Goal: Task Accomplishment & Management: Use online tool/utility

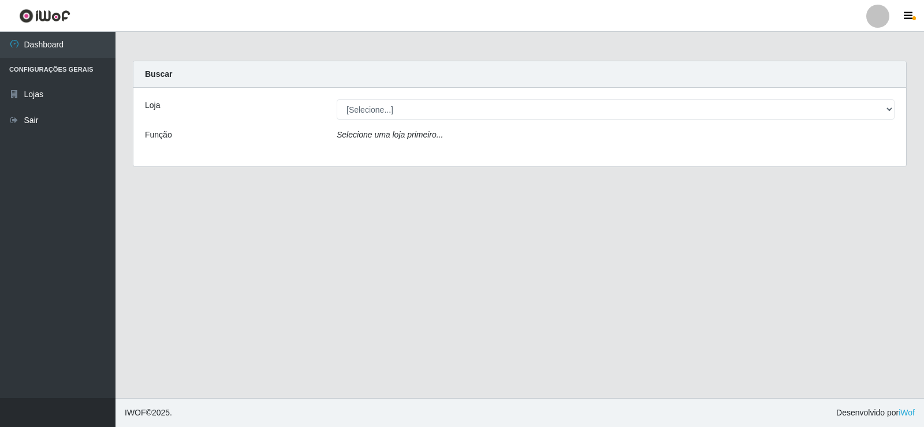
click at [365, 136] on icon "Selecione uma loja primeiro..." at bounding box center [390, 134] width 106 height 9
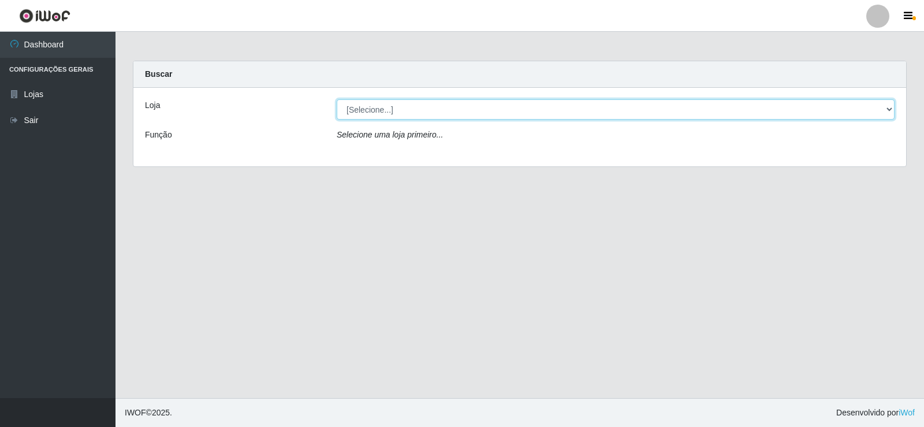
click at [367, 110] on select "[Selecione...] Rede Compras Supermercados - LOJA 2" at bounding box center [616, 109] width 558 height 20
select select "161"
click at [337, 99] on select "[Selecione...] Rede Compras Supermercados - LOJA 2" at bounding box center [616, 109] width 558 height 20
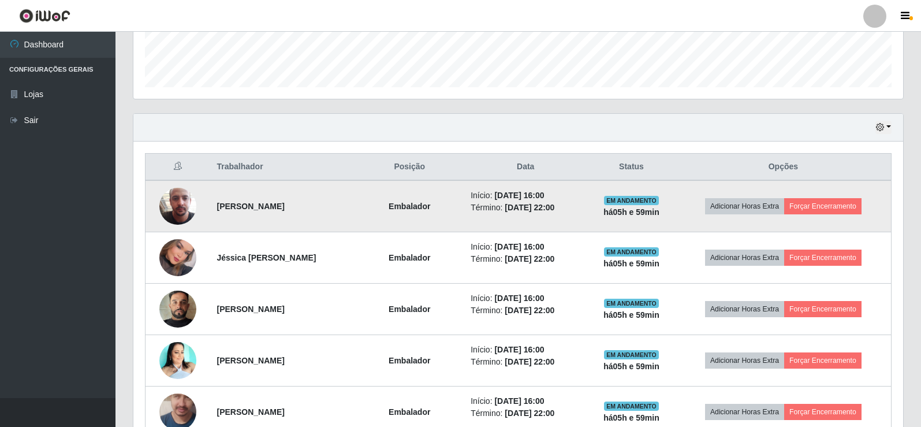
scroll to position [346, 0]
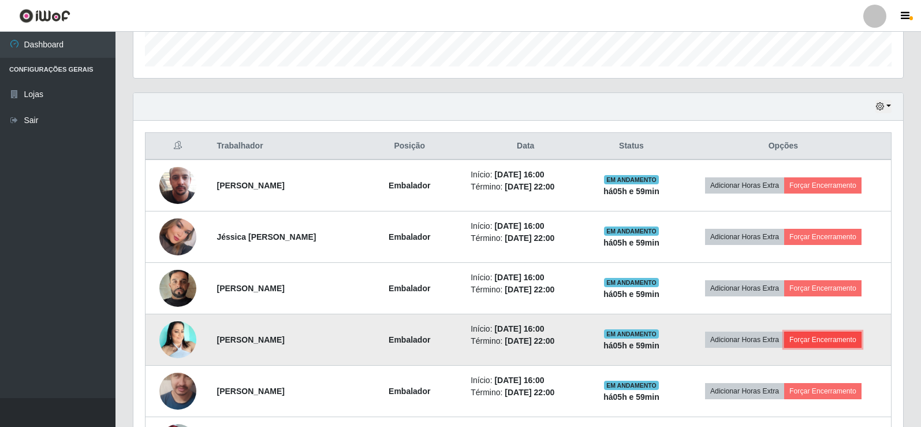
click at [828, 338] on button "Forçar Encerramento" at bounding box center [822, 339] width 77 height 16
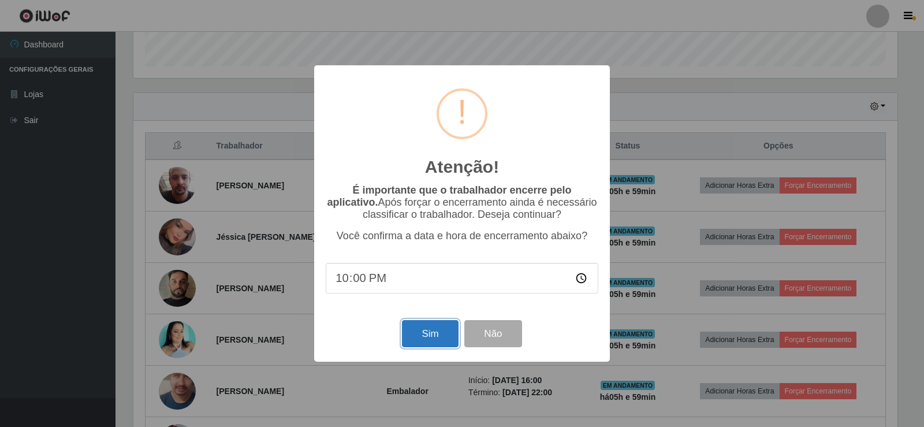
click at [423, 337] on button "Sim" at bounding box center [430, 333] width 56 height 27
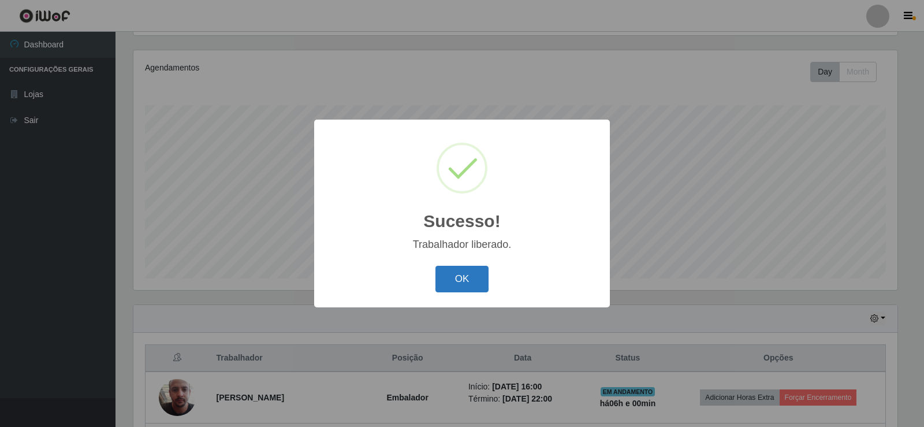
click at [453, 273] on button "OK" at bounding box center [462, 279] width 54 height 27
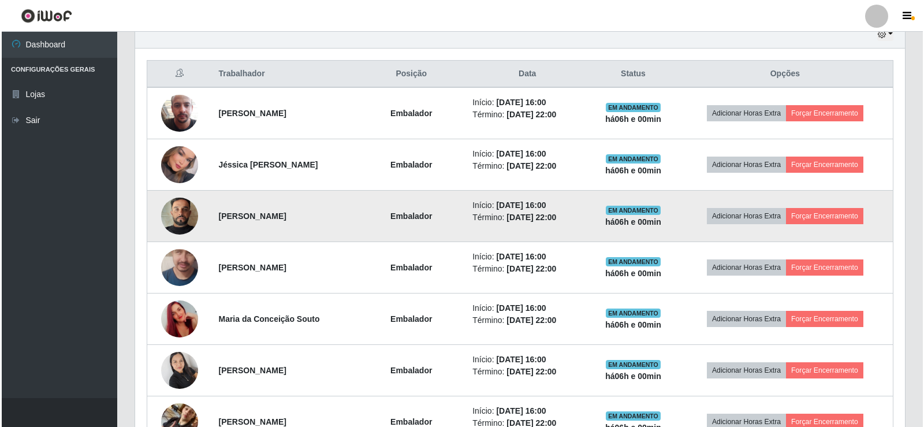
scroll to position [423, 0]
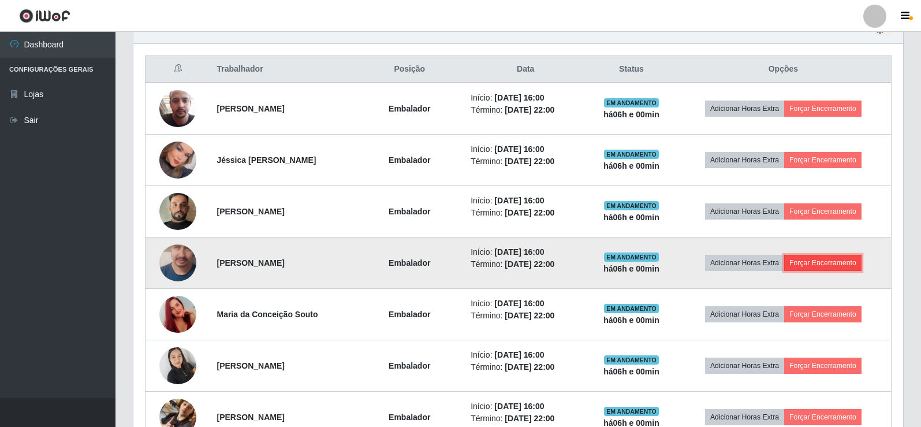
click at [815, 264] on button "Forçar Encerramento" at bounding box center [822, 263] width 77 height 16
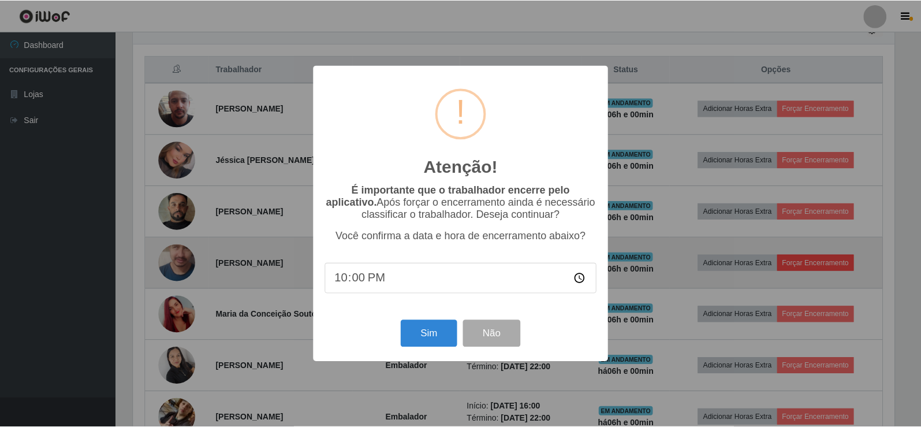
scroll to position [240, 764]
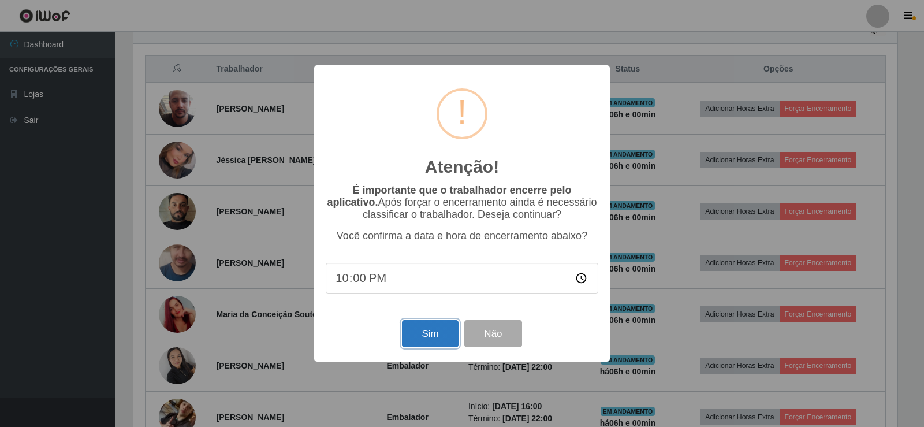
click at [410, 340] on button "Sim" at bounding box center [430, 333] width 56 height 27
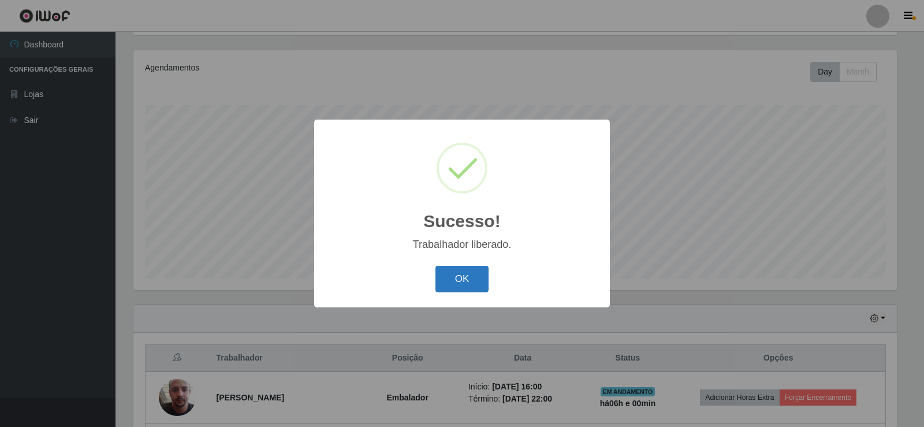
click at [464, 271] on button "OK" at bounding box center [462, 279] width 54 height 27
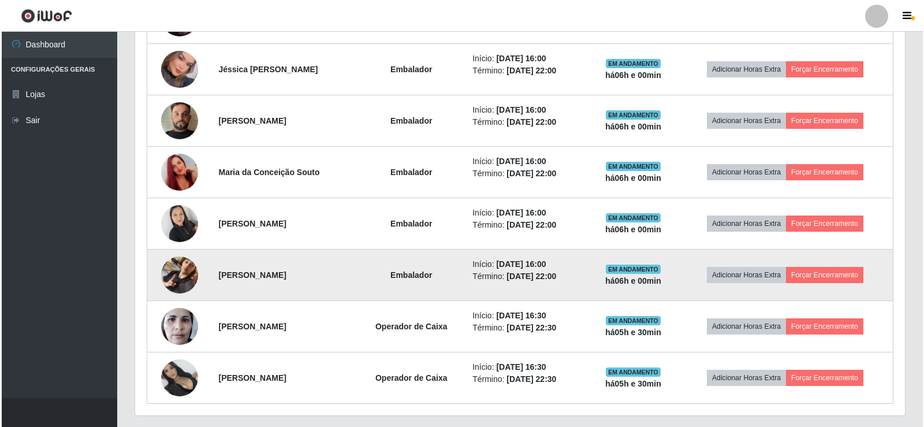
scroll to position [545, 0]
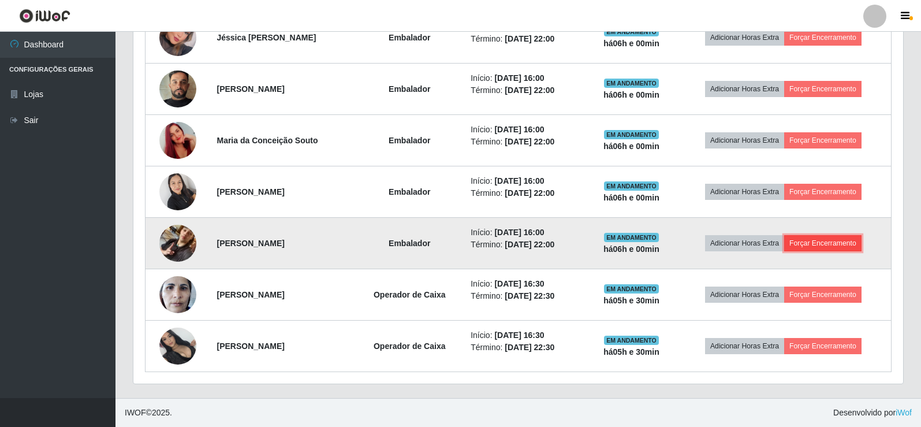
click at [813, 245] on button "Forçar Encerramento" at bounding box center [822, 243] width 77 height 16
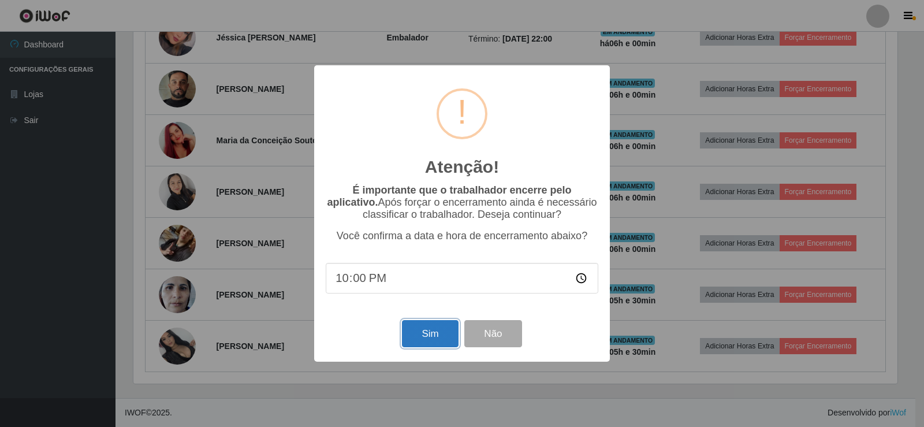
click at [417, 342] on button "Sim" at bounding box center [430, 333] width 56 height 27
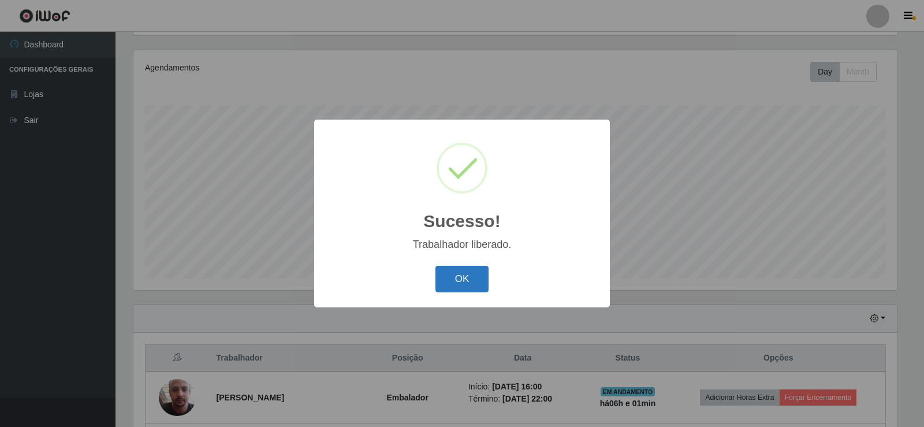
click at [459, 278] on button "OK" at bounding box center [462, 279] width 54 height 27
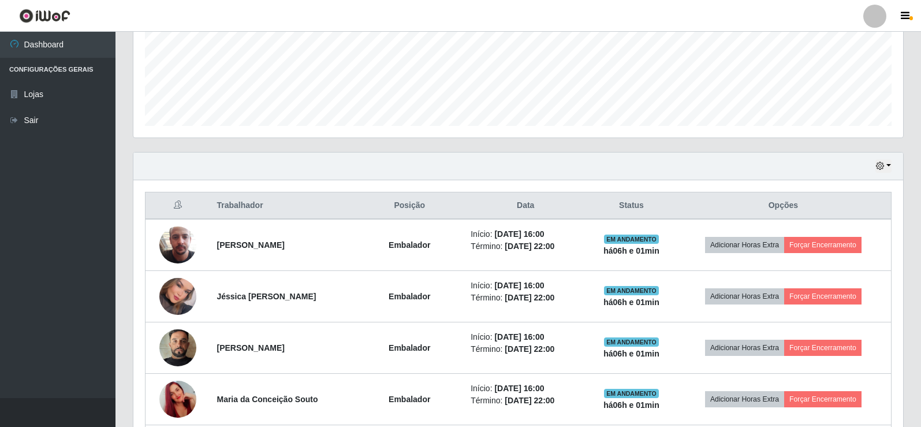
scroll to position [308, 0]
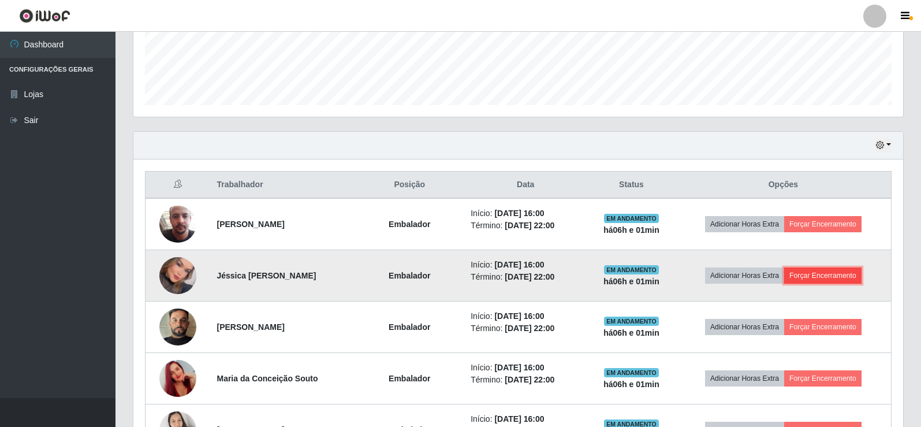
click at [821, 274] on button "Forçar Encerramento" at bounding box center [822, 275] width 77 height 16
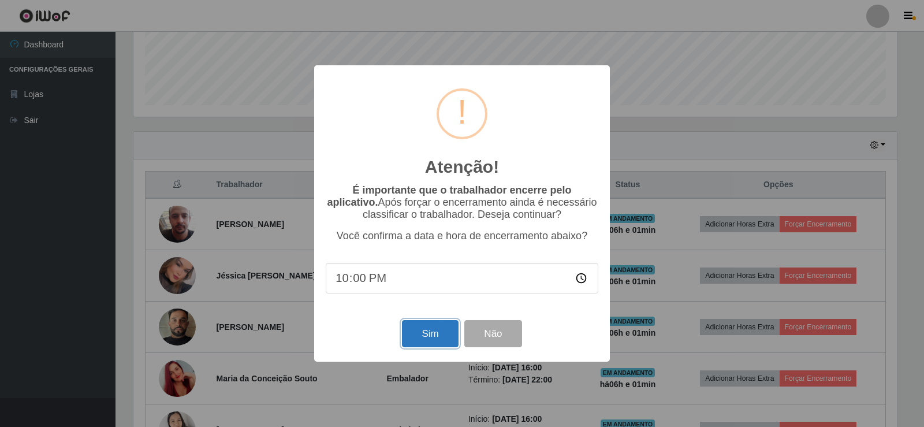
click at [421, 334] on button "Sim" at bounding box center [430, 333] width 56 height 27
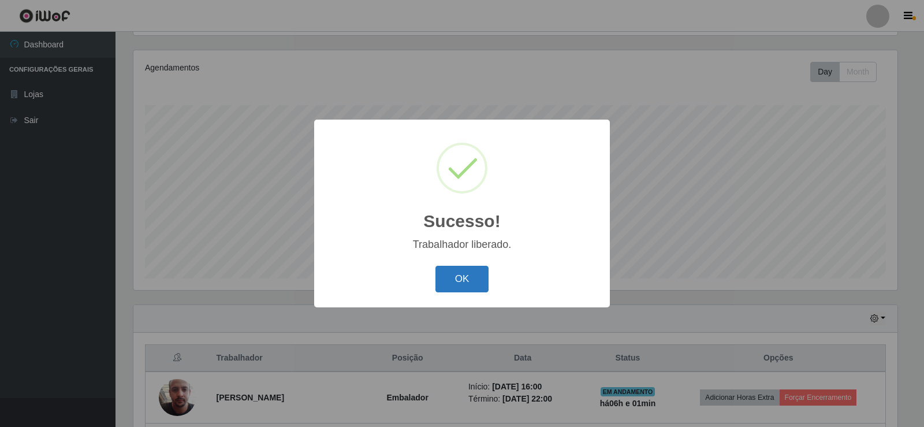
click at [451, 277] on button "OK" at bounding box center [462, 279] width 54 height 27
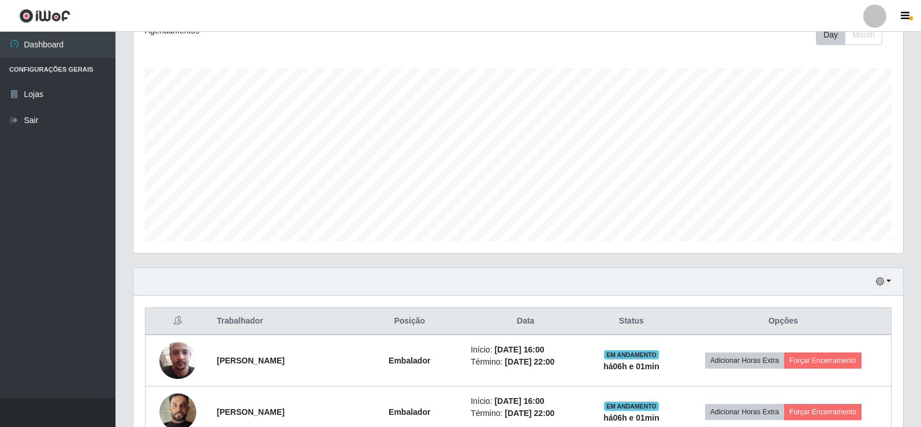
scroll to position [192, 0]
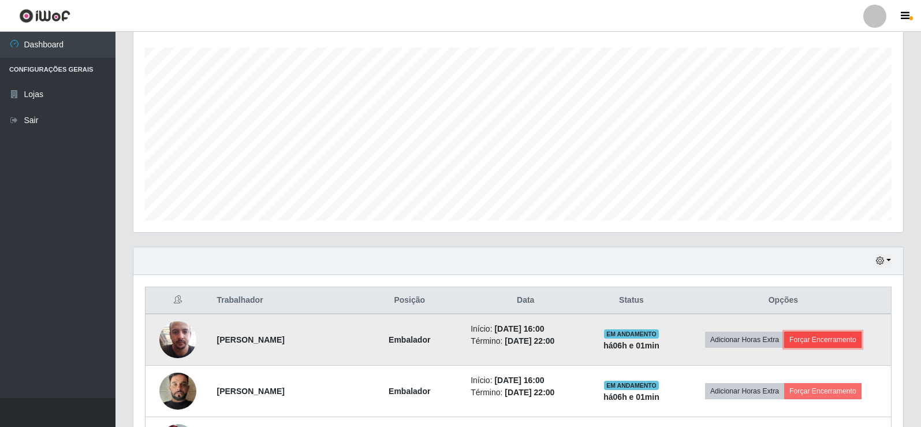
click at [837, 338] on button "Forçar Encerramento" at bounding box center [822, 339] width 77 height 16
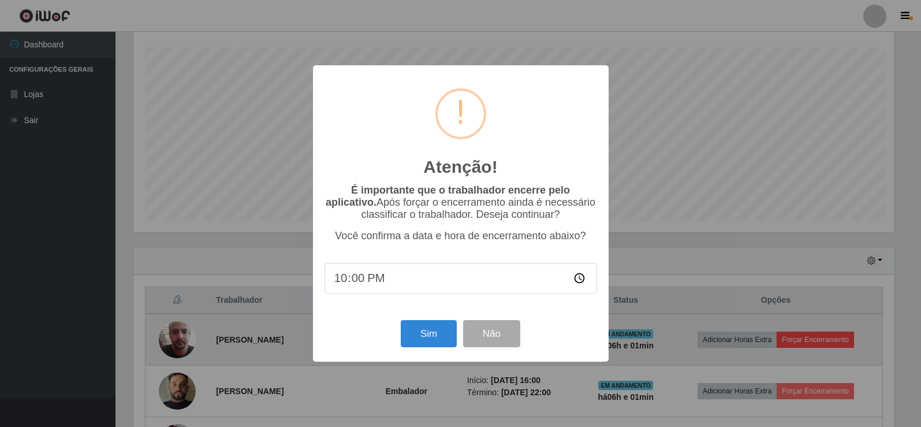
scroll to position [240, 764]
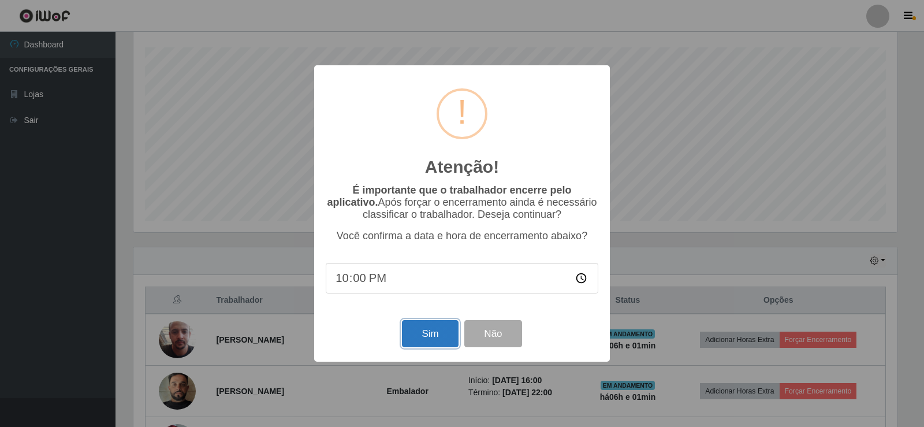
click at [424, 335] on button "Sim" at bounding box center [430, 333] width 56 height 27
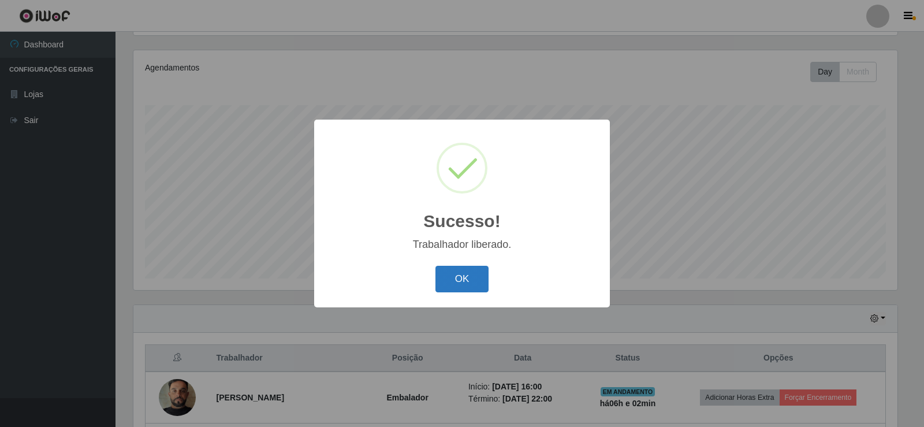
click at [463, 278] on button "OK" at bounding box center [462, 279] width 54 height 27
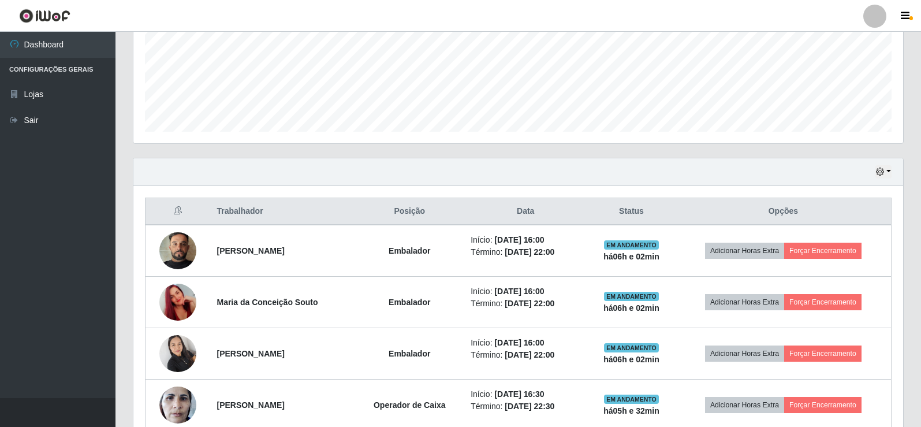
scroll to position [308, 0]
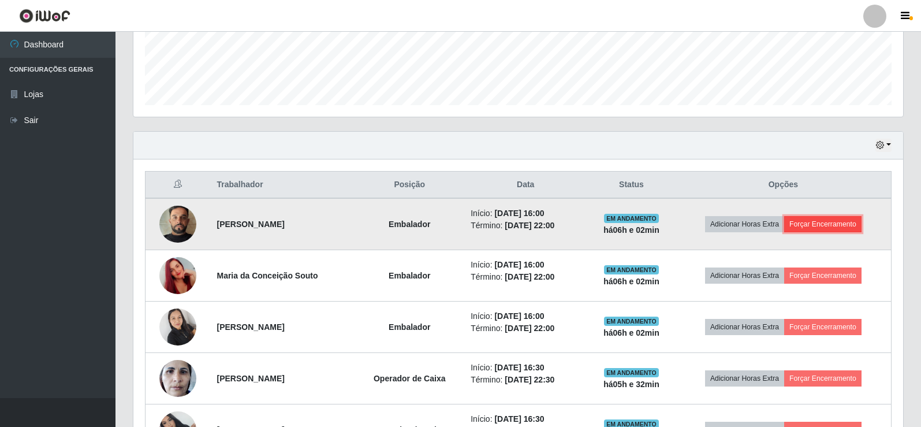
click at [824, 225] on button "Forçar Encerramento" at bounding box center [822, 224] width 77 height 16
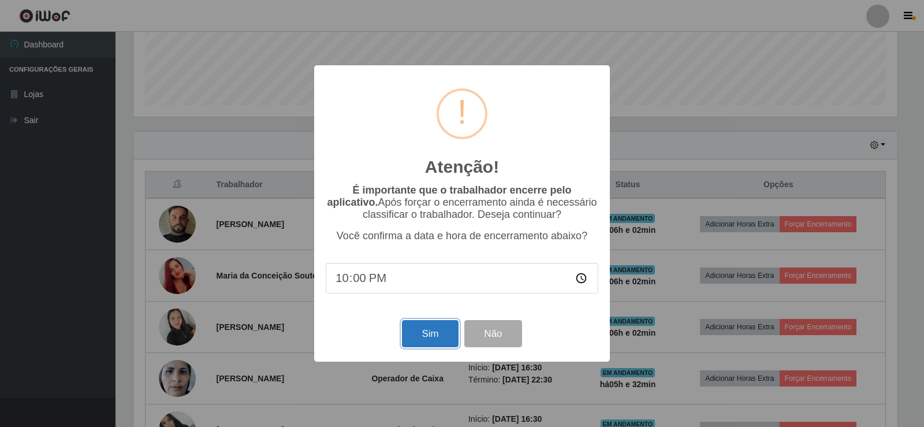
click at [420, 335] on button "Sim" at bounding box center [430, 333] width 56 height 27
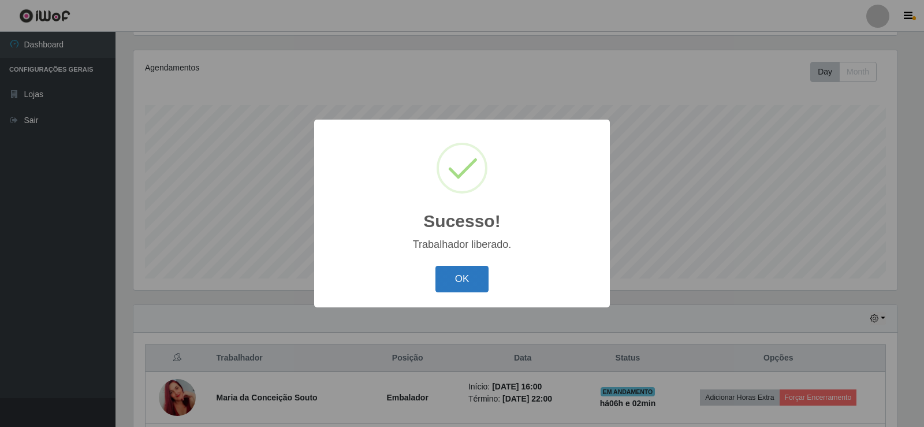
click at [453, 275] on button "OK" at bounding box center [462, 279] width 54 height 27
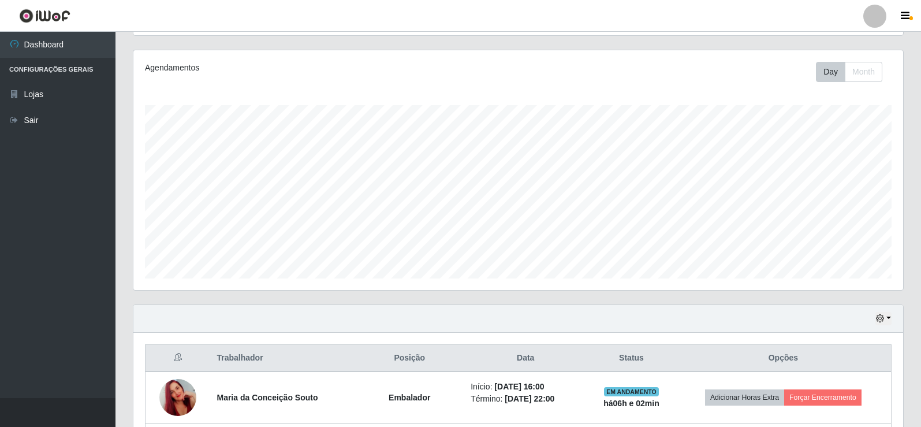
scroll to position [308, 0]
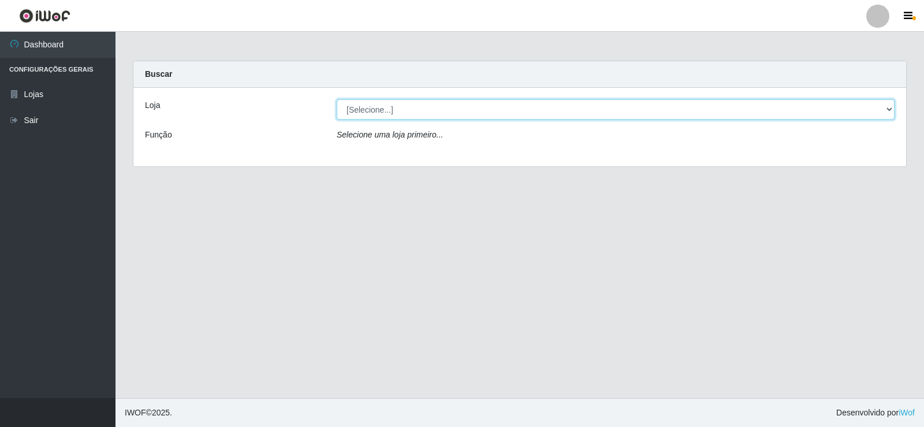
click at [369, 111] on select "[Selecione...] Rede Compras Supermercados - LOJA 2" at bounding box center [616, 109] width 558 height 20
select select "161"
click at [337, 99] on select "[Selecione...] Rede Compras Supermercados - LOJA 2" at bounding box center [616, 109] width 558 height 20
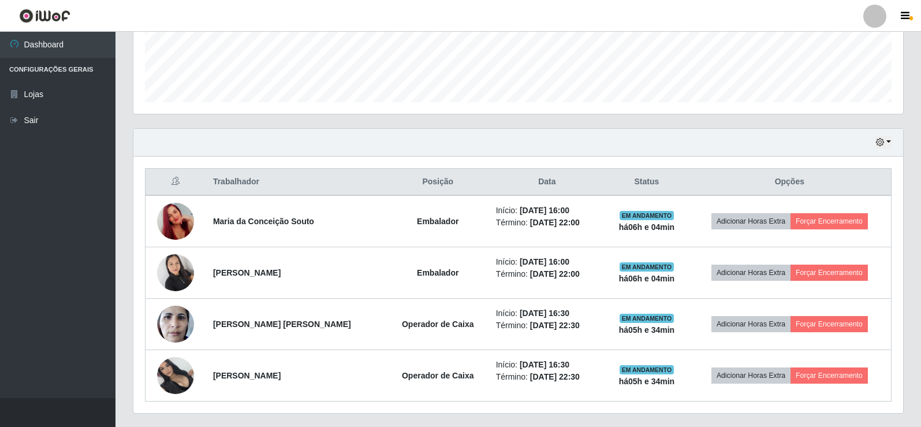
scroll to position [282, 0]
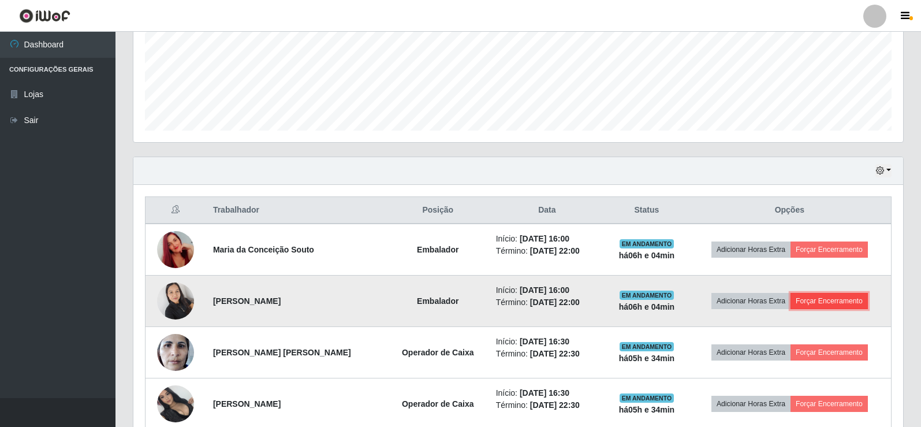
click at [817, 300] on button "Forçar Encerramento" at bounding box center [828, 301] width 77 height 16
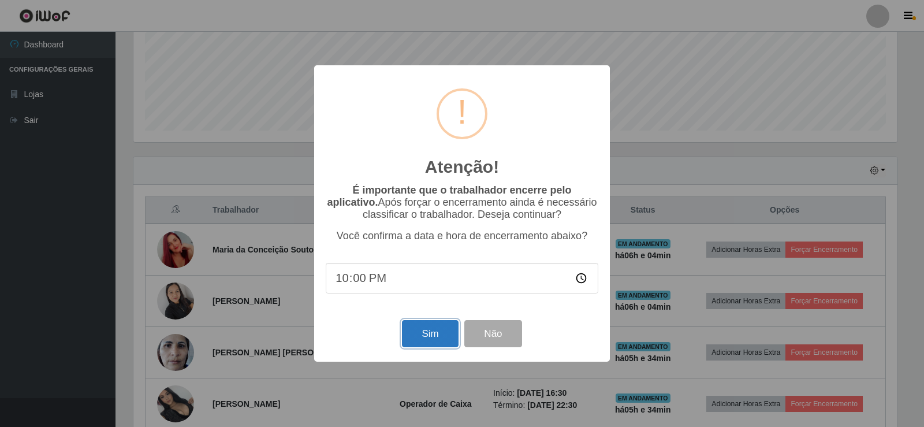
click at [441, 339] on button "Sim" at bounding box center [430, 333] width 56 height 27
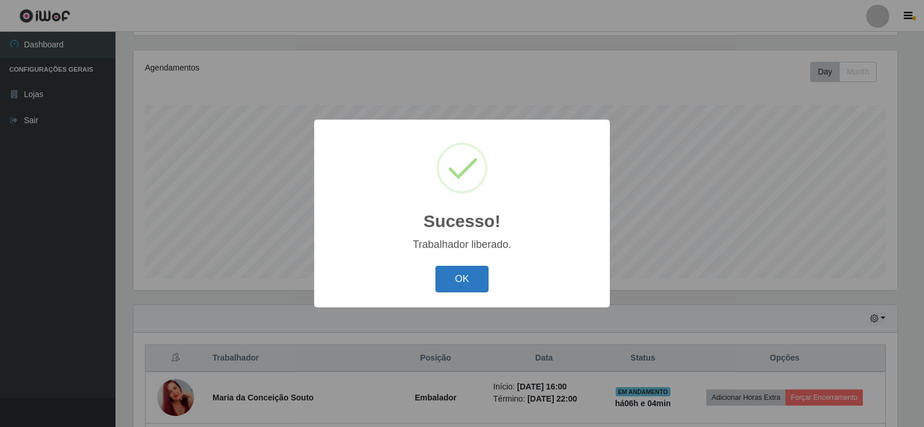
click at [459, 281] on button "OK" at bounding box center [462, 279] width 54 height 27
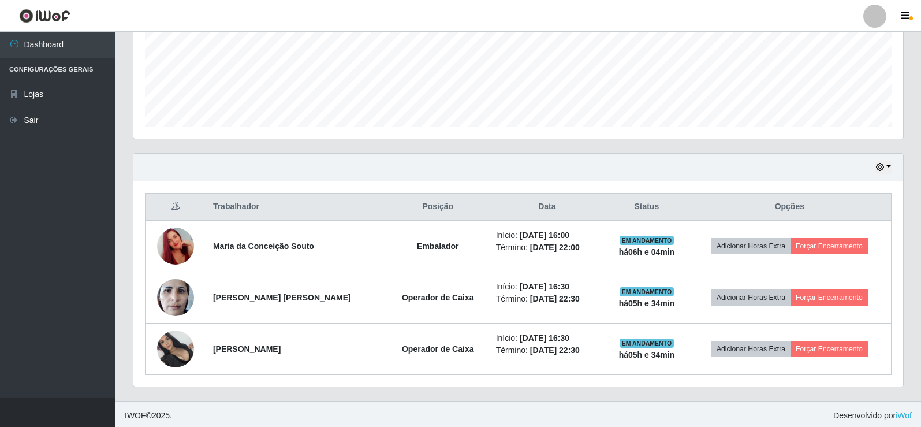
scroll to position [289, 0]
